Goal: Task Accomplishment & Management: Use online tool/utility

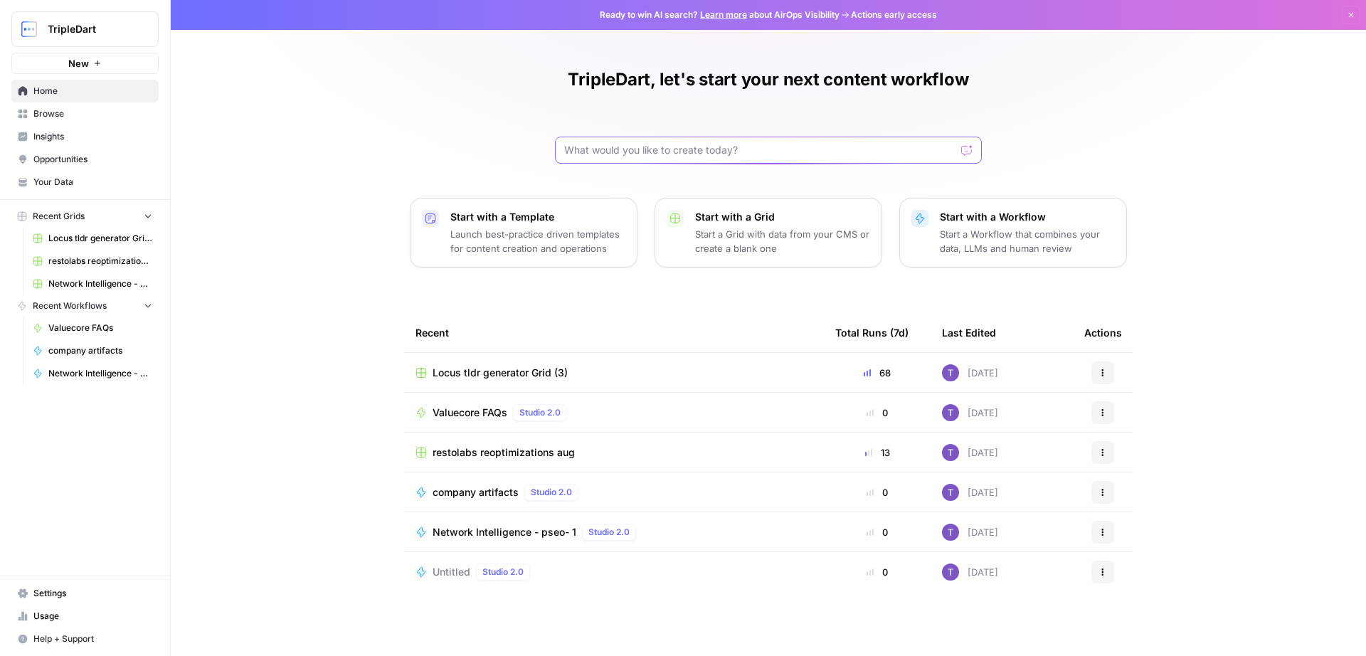
click at [671, 149] on input "text" at bounding box center [759, 150] width 391 height 14
type input "l"
type input "c"
click at [41, 110] on span "Browse" at bounding box center [92, 113] width 119 height 13
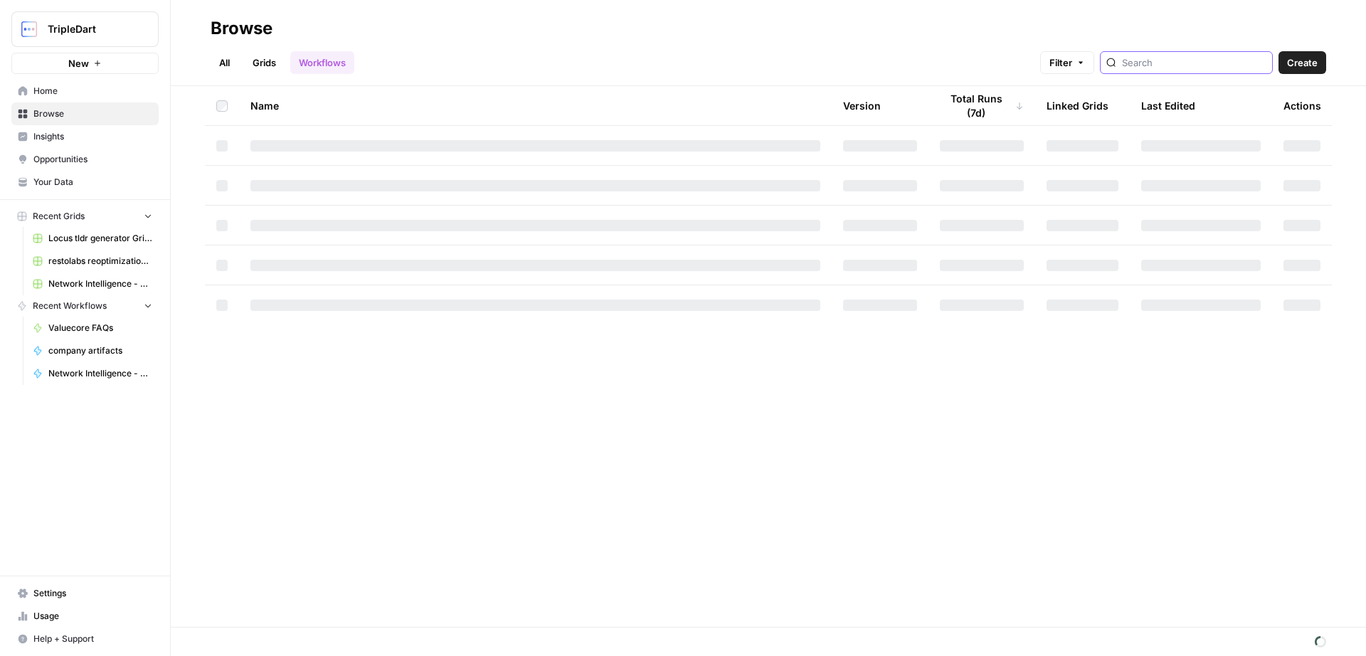
click at [1155, 57] on input "search" at bounding box center [1194, 63] width 144 height 14
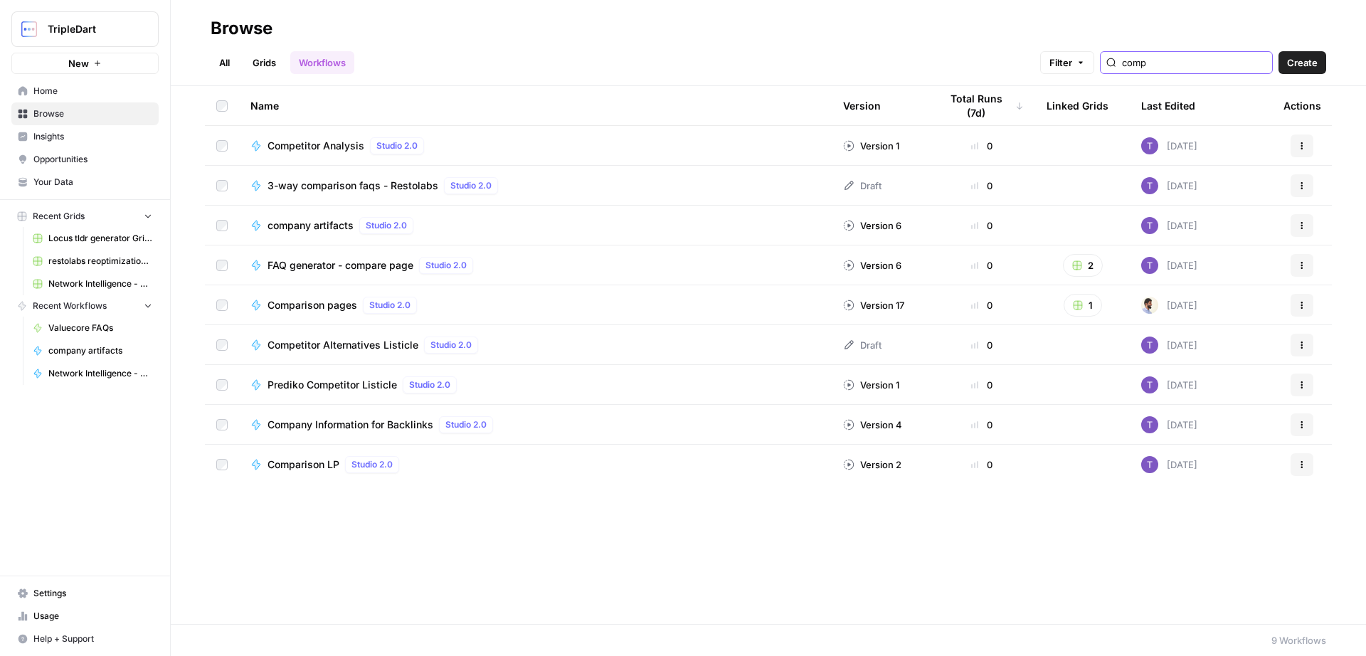
type input "comp"
click at [307, 462] on span "Comparison LP" at bounding box center [304, 465] width 72 height 14
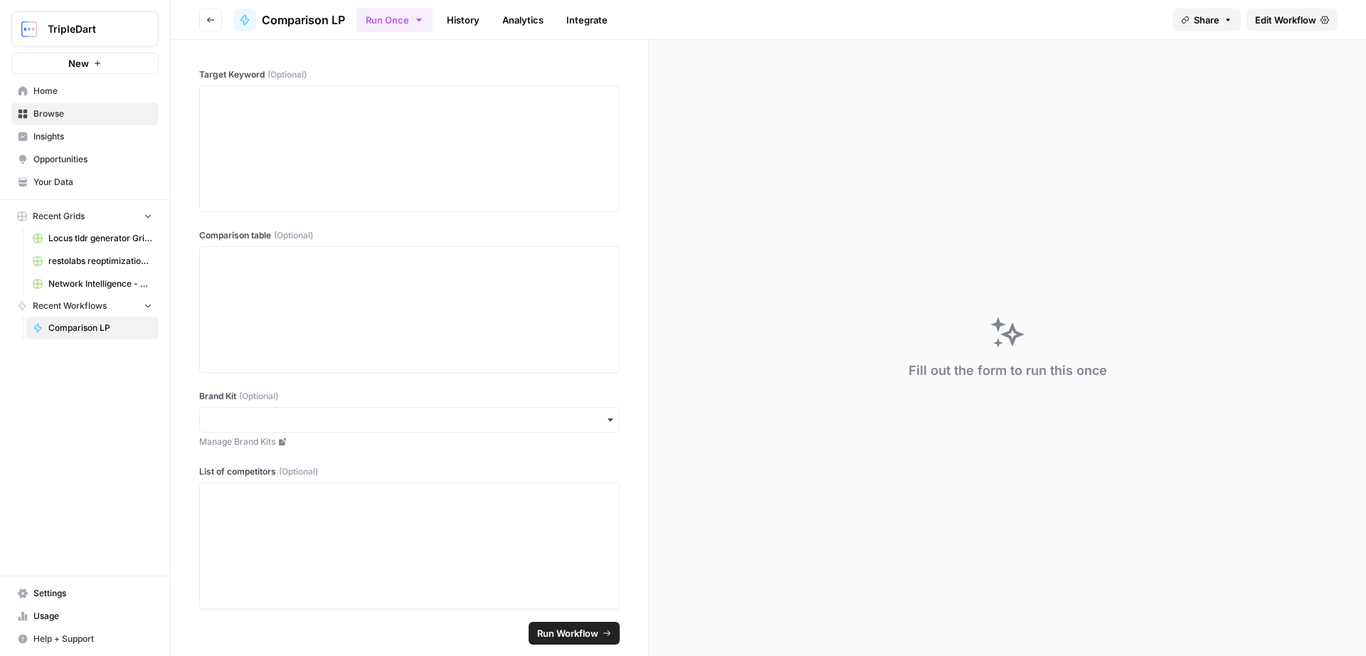
click at [1278, 16] on span "Edit Workflow" at bounding box center [1285, 20] width 61 height 14
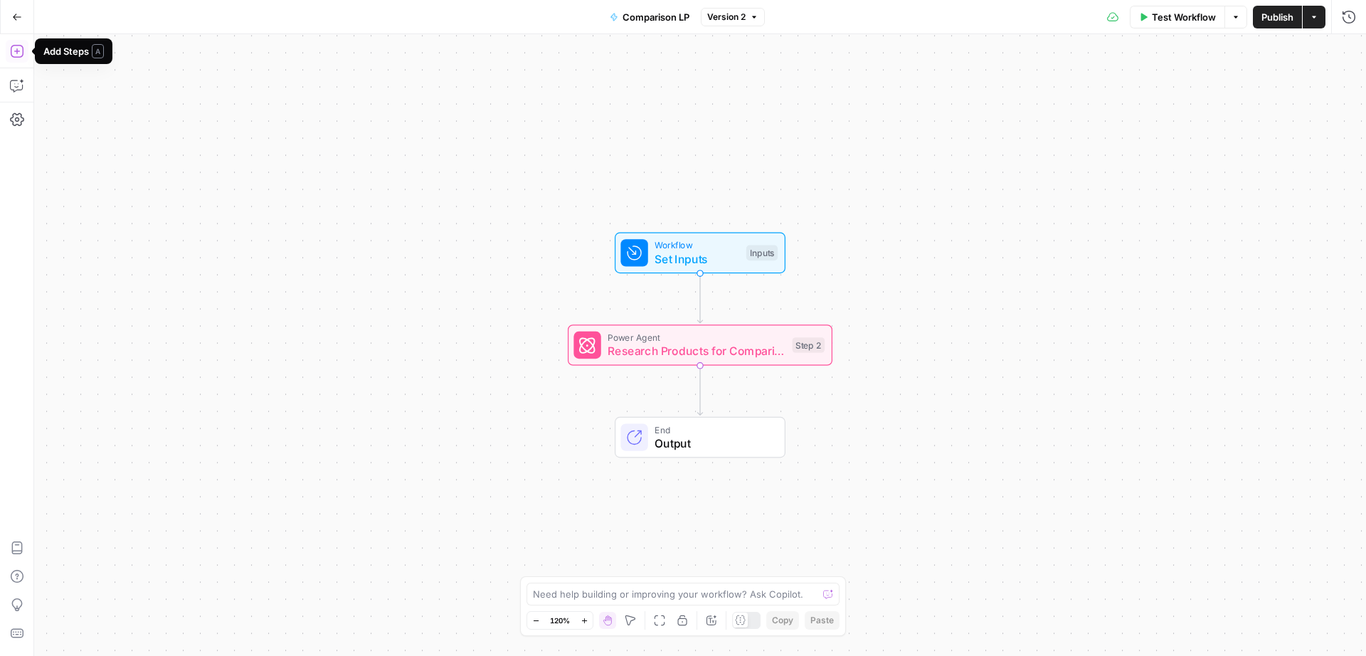
click at [11, 50] on icon "button" at bounding box center [16, 51] width 13 height 13
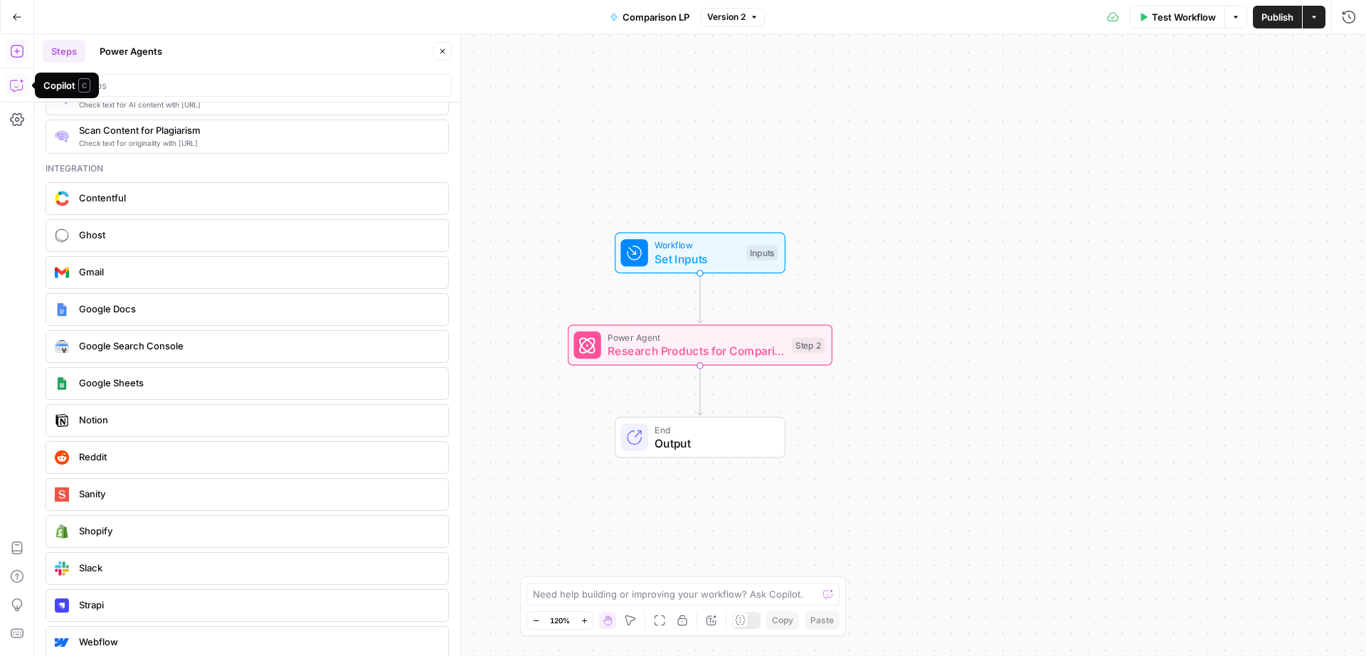
scroll to position [2477, 0]
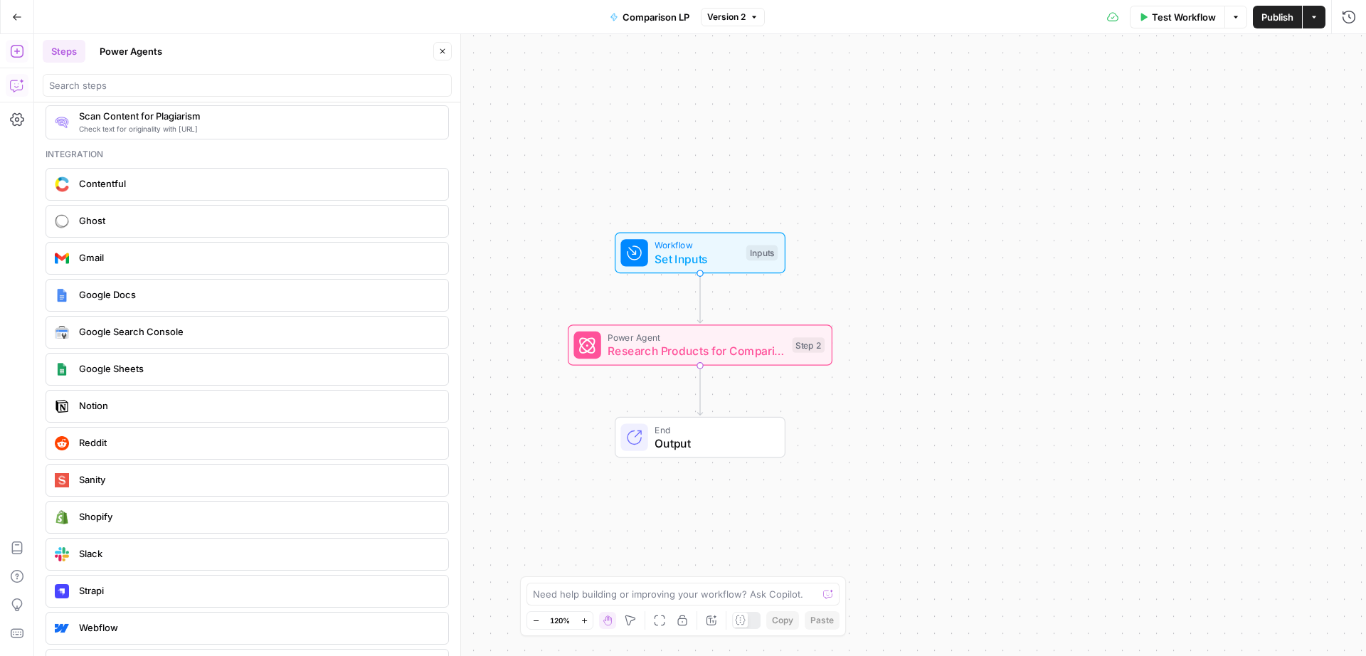
click at [16, 21] on icon "button" at bounding box center [17, 17] width 10 height 10
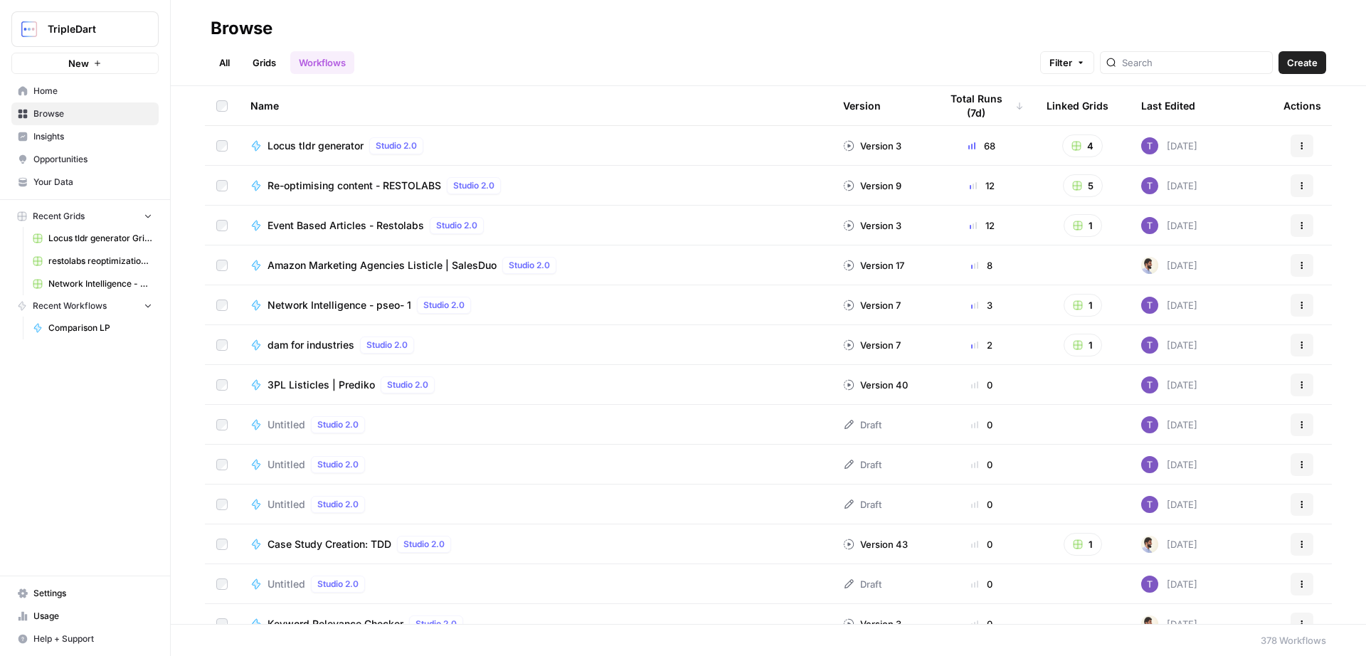
scroll to position [198, 0]
